Goal: Go to known website: Access a specific website the user already knows

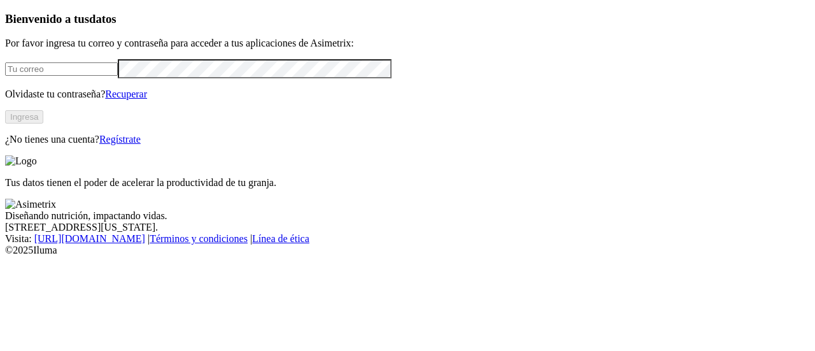
type input "[PERSON_NAME][EMAIL_ADDRESS][PERSON_NAME][DOMAIN_NAME]"
click at [43, 124] on button "Ingresa" at bounding box center [24, 116] width 38 height 13
